Goal: Transaction & Acquisition: Purchase product/service

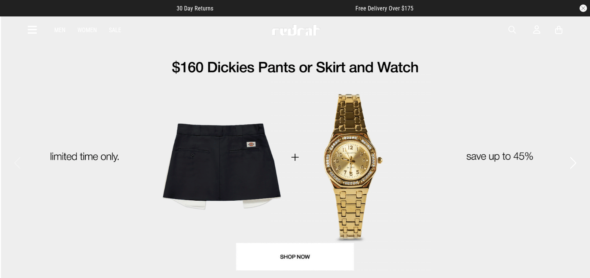
drag, startPoint x: 0, startPoint y: 0, endPoint x: 509, endPoint y: 29, distance: 510.3
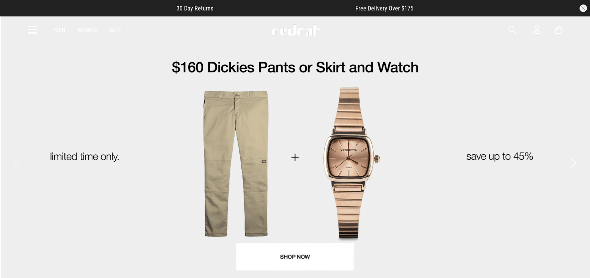
click at [509, 29] on span "button" at bounding box center [511, 29] width 7 height 9
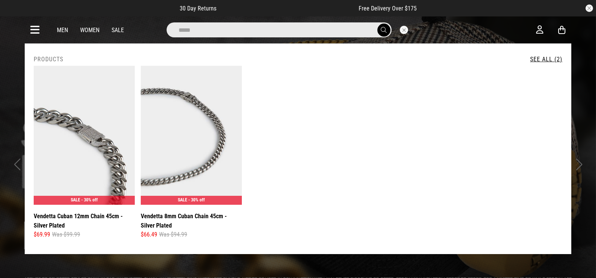
type input "*****"
click at [377, 24] on button "submit" at bounding box center [383, 30] width 13 height 13
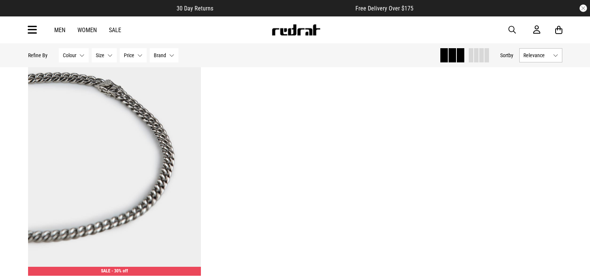
scroll to position [75, 0]
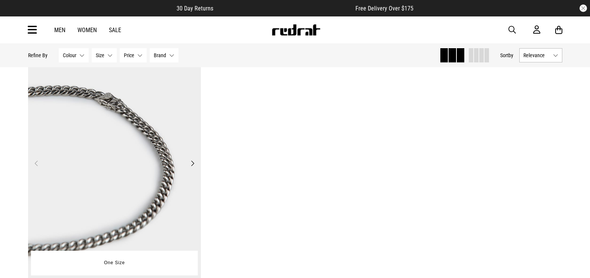
click at [79, 113] on img at bounding box center [114, 168] width 173 height 242
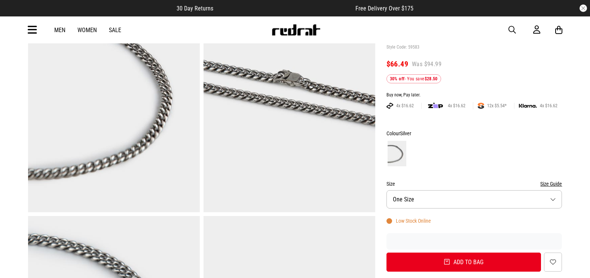
scroll to position [75, 0]
